Goal: Information Seeking & Learning: Find specific fact

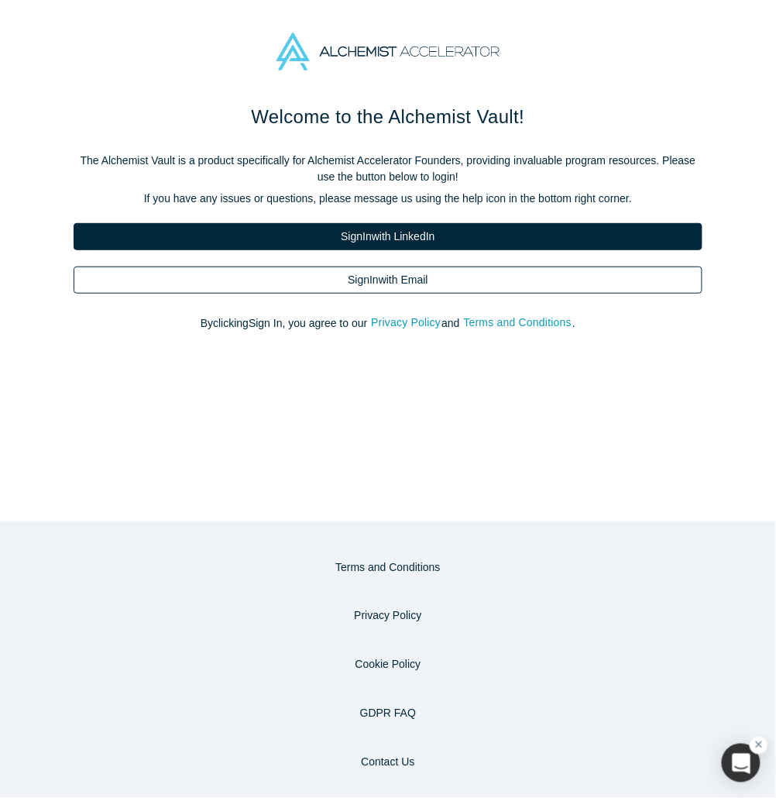
click at [377, 284] on link "Sign In with Email" at bounding box center [388, 279] width 629 height 27
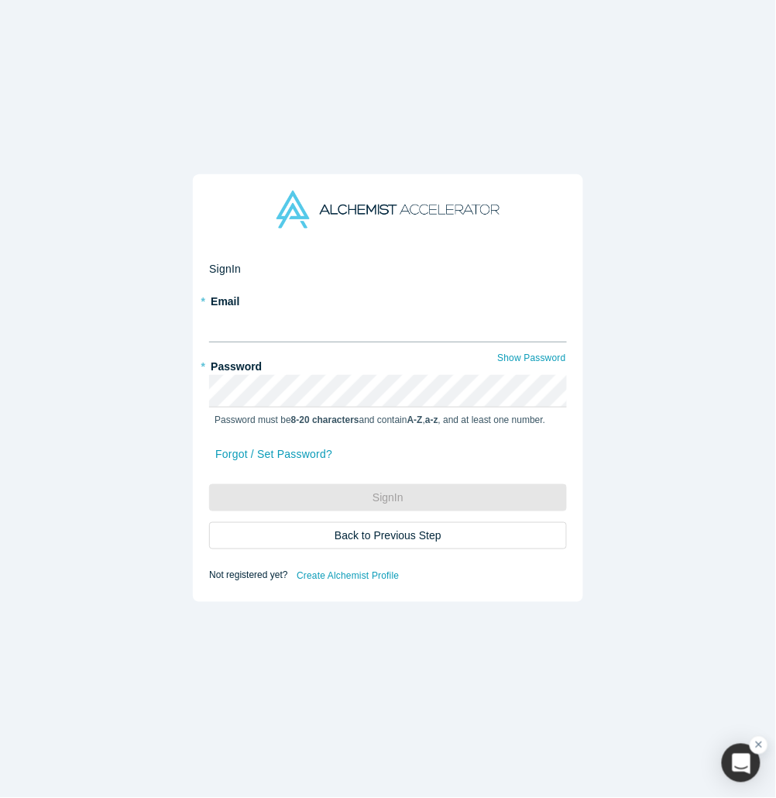
click at [328, 325] on input "text" at bounding box center [388, 326] width 358 height 33
type input "[EMAIL_ADDRESS][DOMAIN_NAME]"
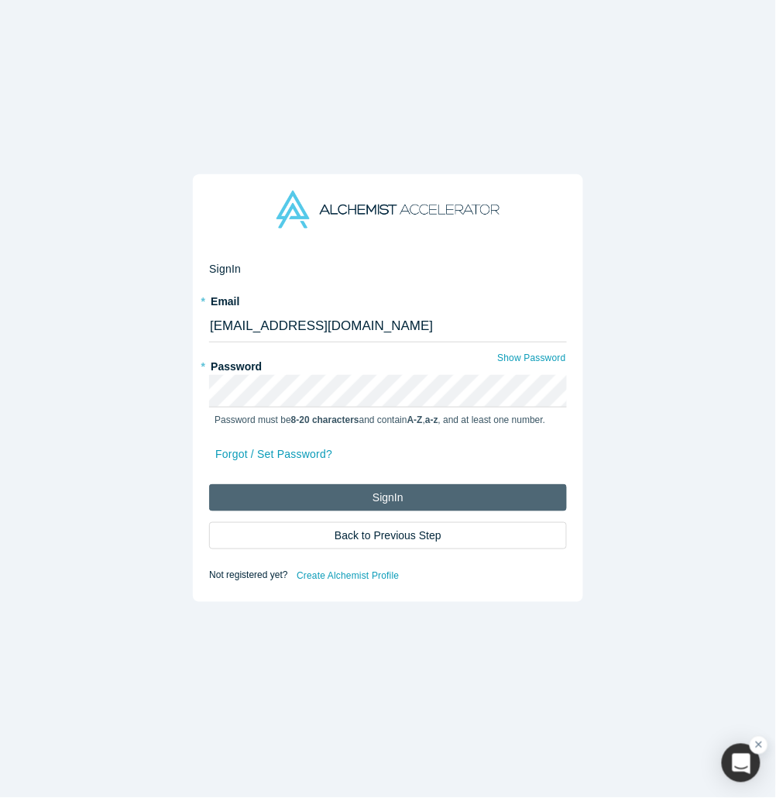
click at [359, 503] on button "Sign In" at bounding box center [388, 497] width 358 height 27
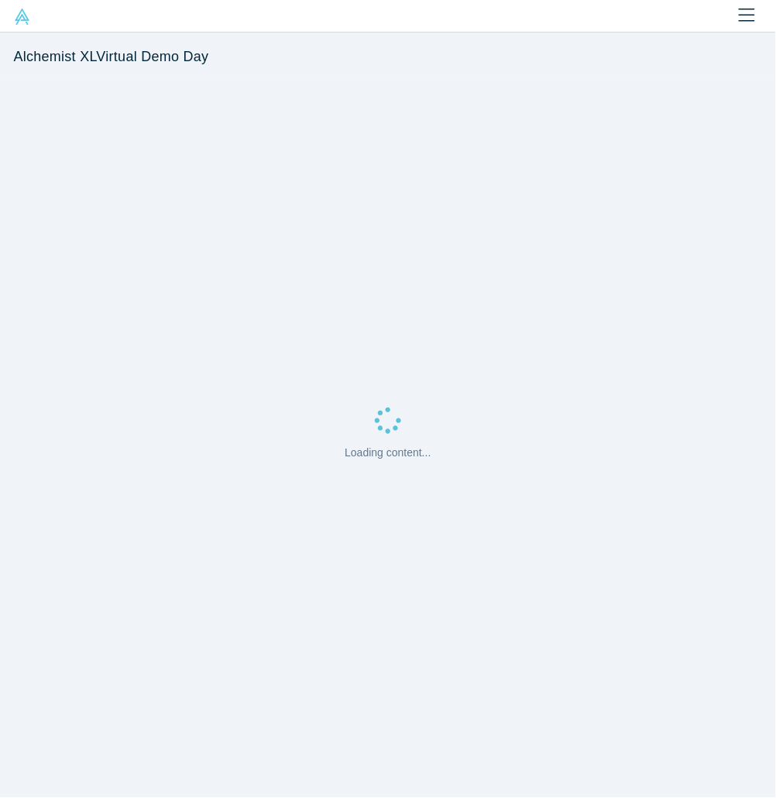
click at [19, 19] on img at bounding box center [22, 17] width 16 height 16
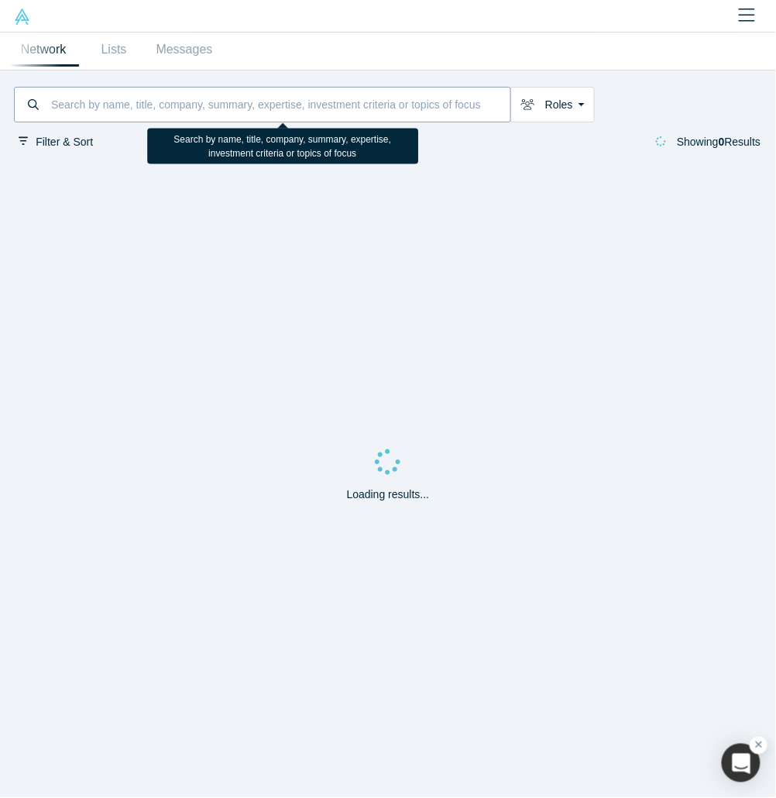
click at [111, 113] on input at bounding box center [280, 104] width 461 height 31
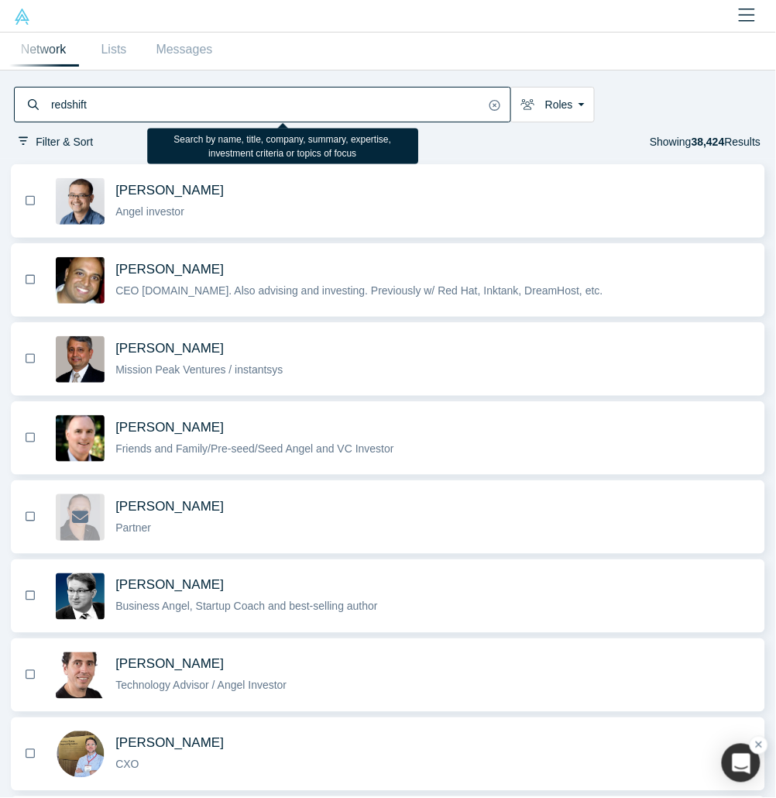
type input "redshift"
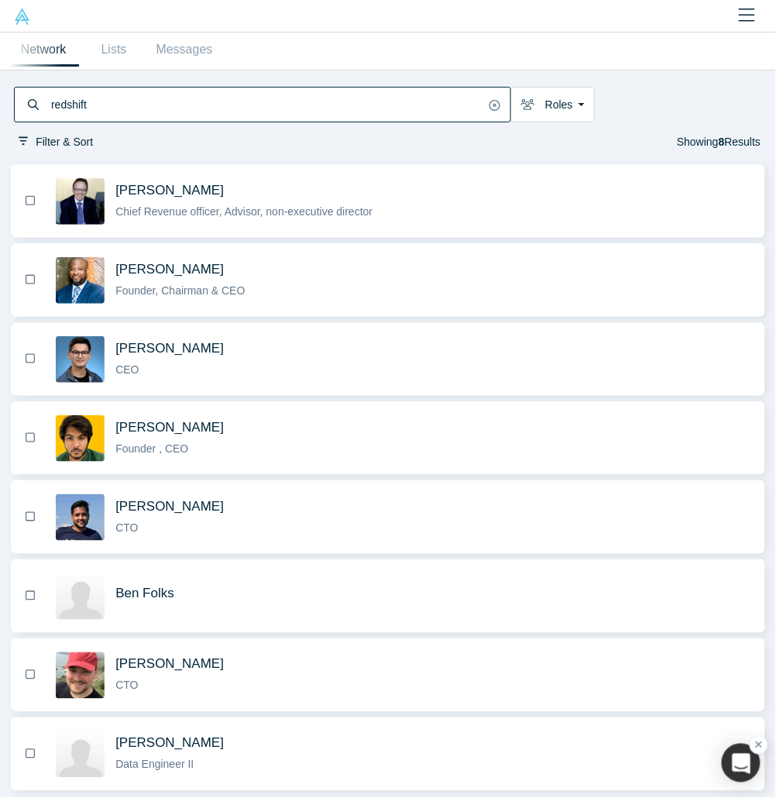
click at [140, 348] on span "[PERSON_NAME]" at bounding box center [169, 348] width 108 height 15
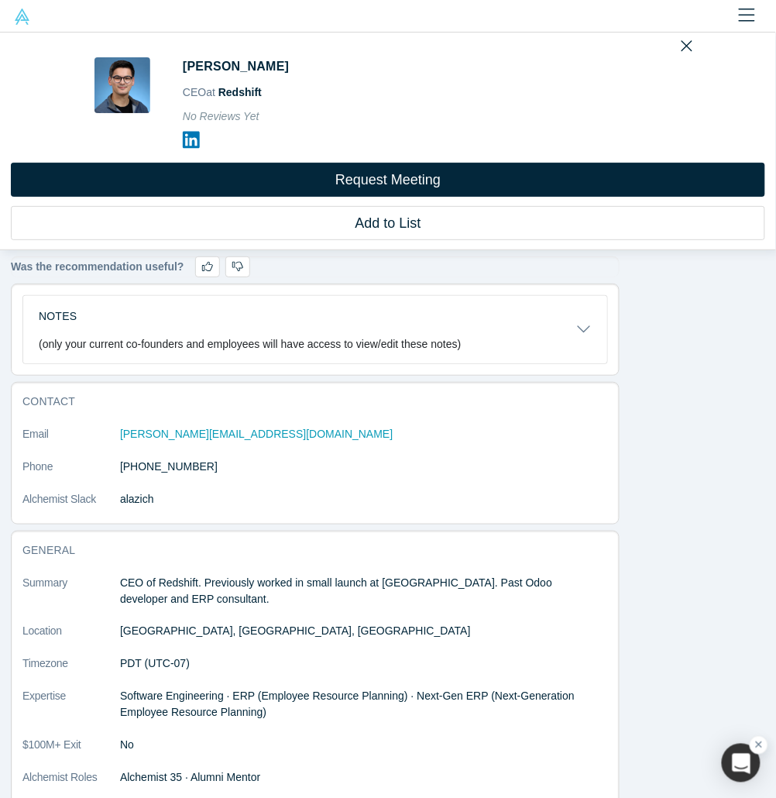
click at [192, 140] on icon at bounding box center [191, 139] width 17 height 19
